Goal: Navigation & Orientation: Find specific page/section

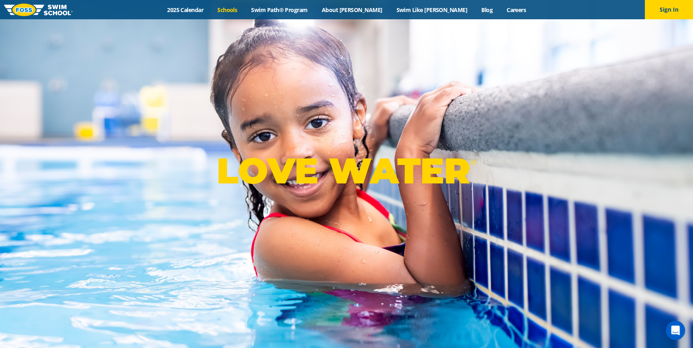
drag, startPoint x: 0, startPoint y: 0, endPoint x: 258, endPoint y: 10, distance: 258.3
click at [244, 10] on link "Schools" at bounding box center [227, 10] width 34 height 8
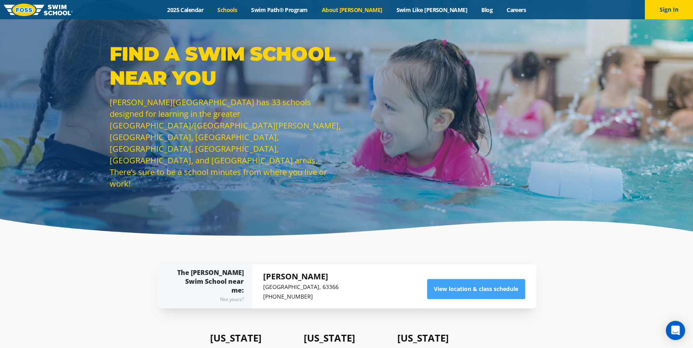
click at [366, 4] on div "Menu 2025 Calendar Schools Swim Path® Program About FOSS Swim Like Regan Blog C…" at bounding box center [346, 9] width 693 height 19
click at [368, 9] on link "About [PERSON_NAME]" at bounding box center [351, 10] width 75 height 8
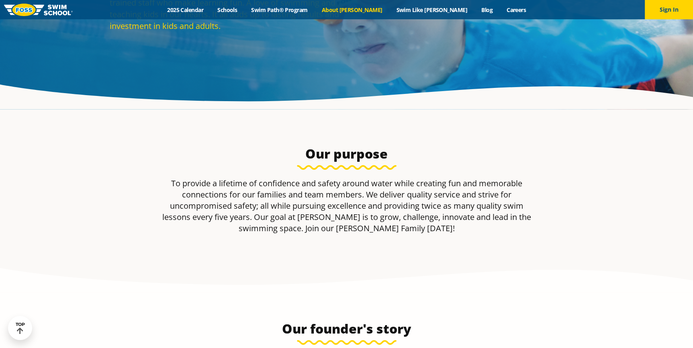
scroll to position [182, 0]
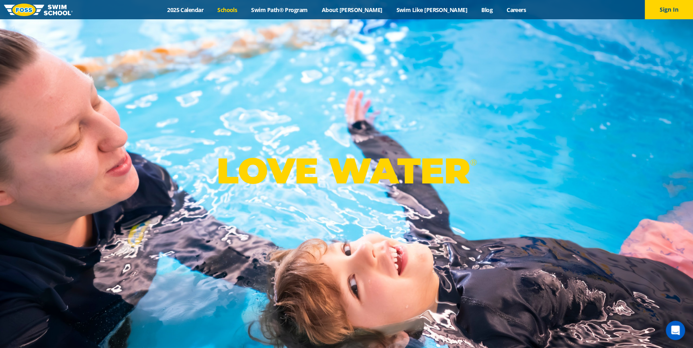
click at [244, 7] on link "Schools" at bounding box center [227, 10] width 34 height 8
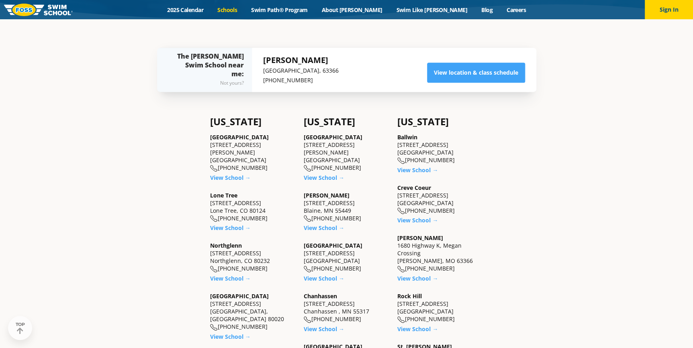
scroll to position [219, 0]
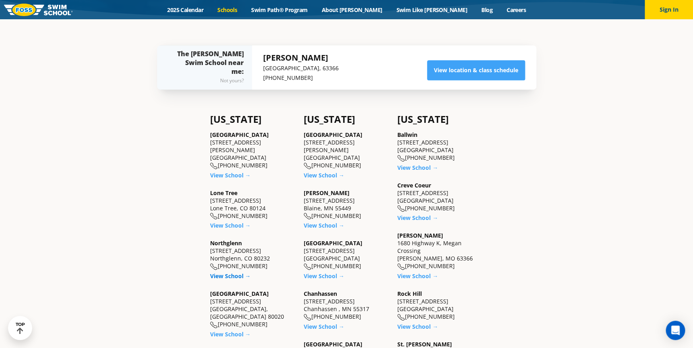
click at [245, 272] on link "View School →" at bounding box center [230, 276] width 41 height 8
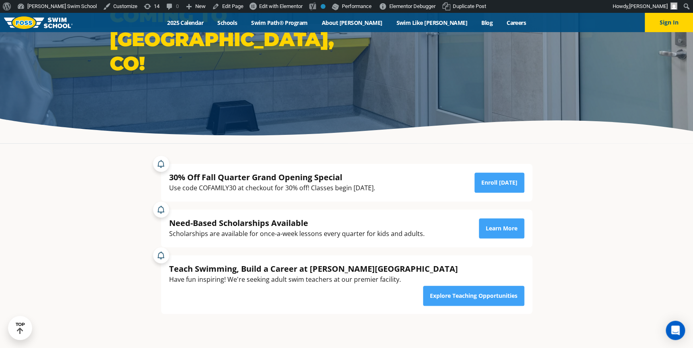
scroll to position [109, 0]
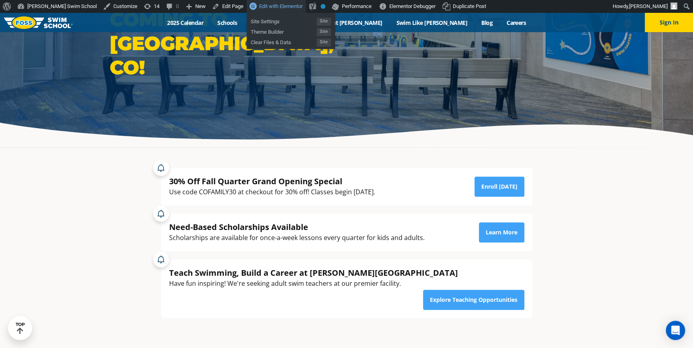
click at [246, 4] on link "Edit with Elementor" at bounding box center [275, 6] width 59 height 13
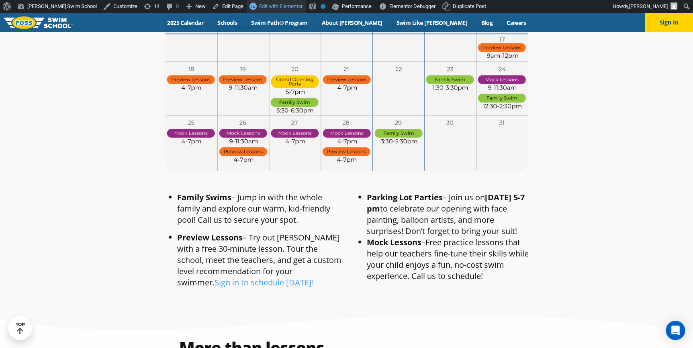
scroll to position [584, 0]
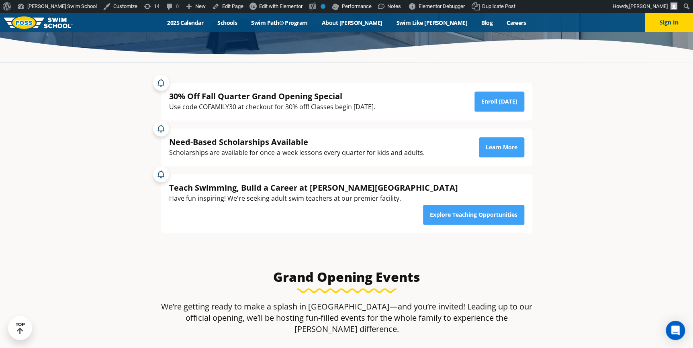
scroll to position [255, 0]
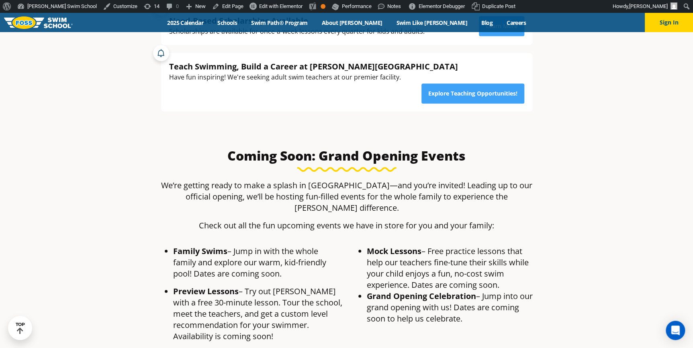
scroll to position [328, 0]
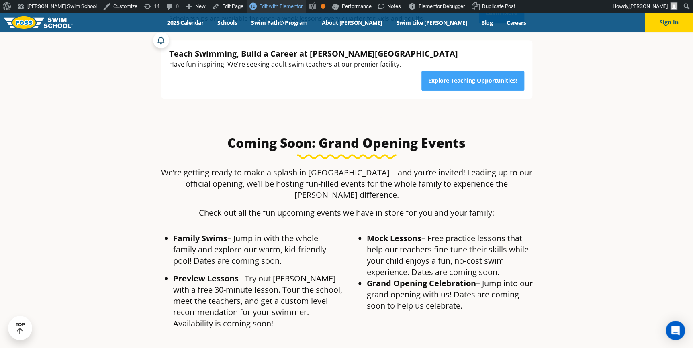
click at [259, 4] on span "Edit with Elementor" at bounding box center [280, 6] width 43 height 6
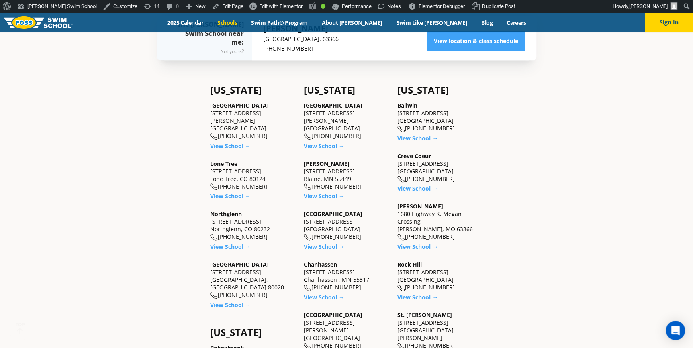
scroll to position [292, 0]
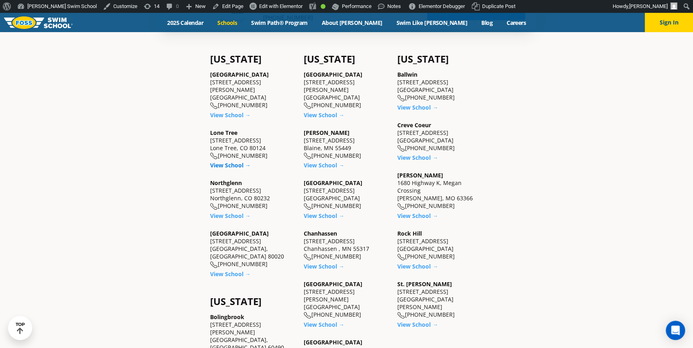
click at [240, 161] on link "View School →" at bounding box center [230, 165] width 41 height 8
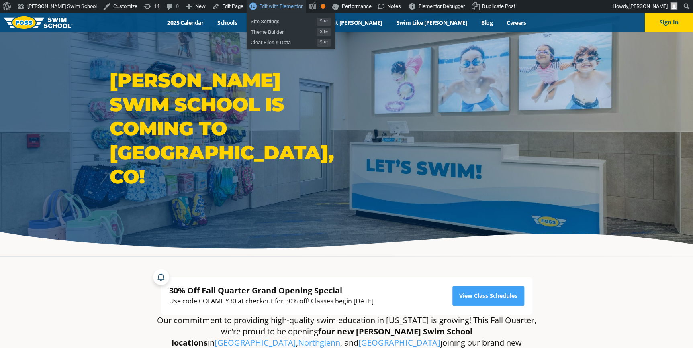
click at [259, 6] on span "Edit with Elementor" at bounding box center [280, 6] width 43 height 6
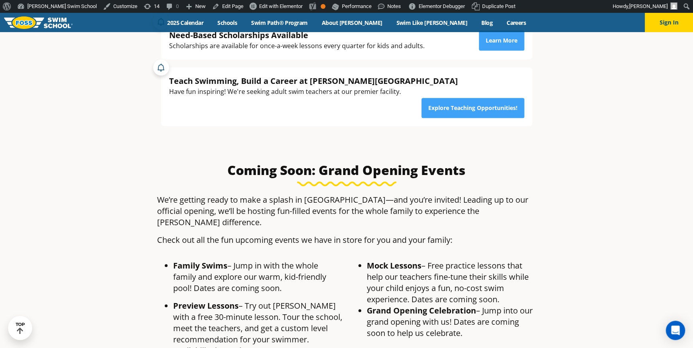
scroll to position [292, 0]
